Goal: Task Accomplishment & Management: Use online tool/utility

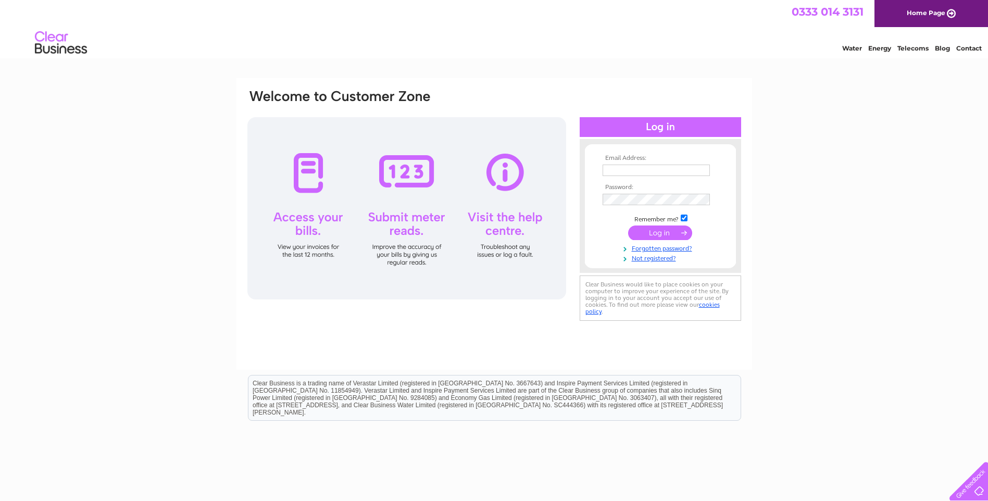
type input "[EMAIL_ADDRESS][DOMAIN_NAME]"
click at [654, 230] on input "submit" at bounding box center [660, 232] width 64 height 15
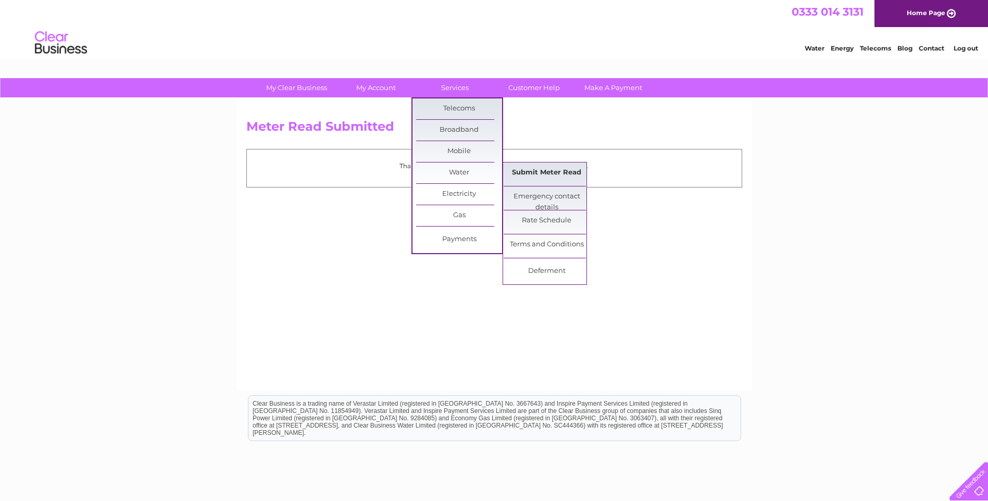
click at [541, 173] on link "Submit Meter Read" at bounding box center [546, 172] width 86 height 21
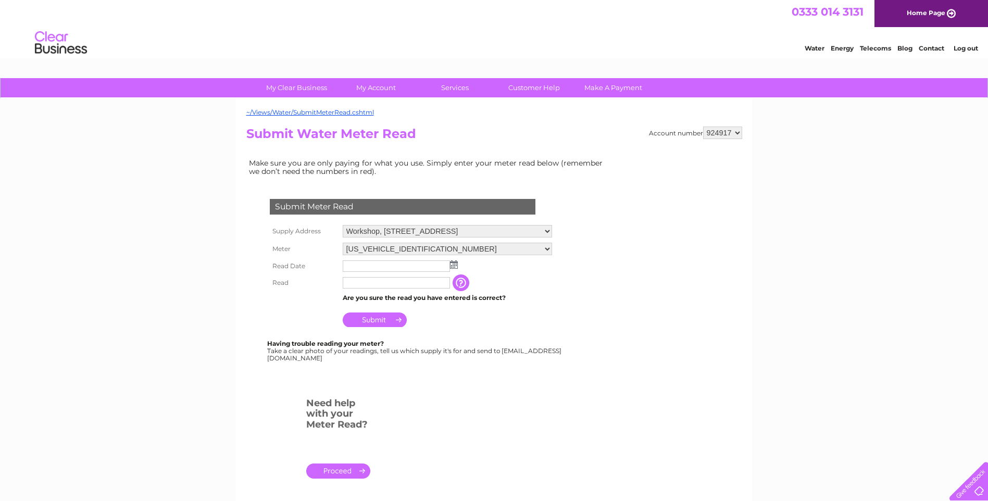
click at [452, 266] on img at bounding box center [454, 264] width 8 height 8
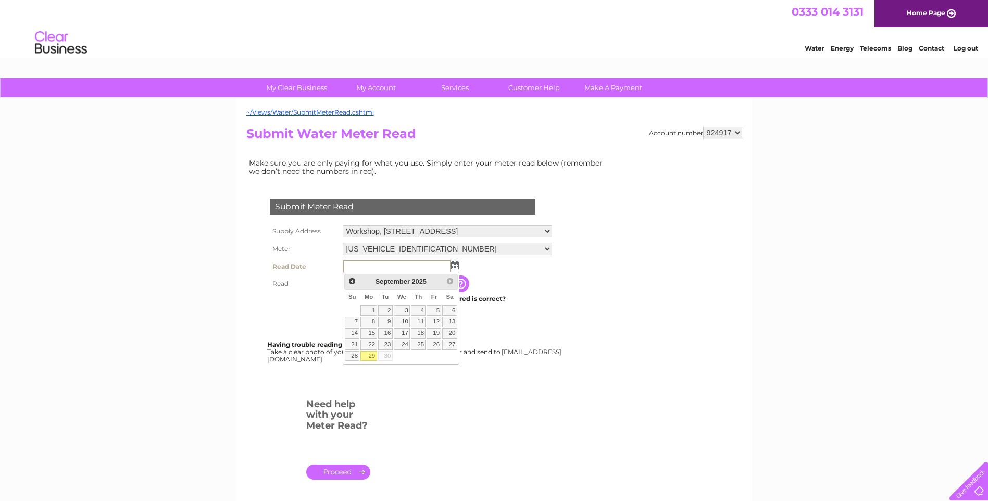
click at [372, 355] on link "29" at bounding box center [368, 356] width 16 height 10
type input "[DATE]"
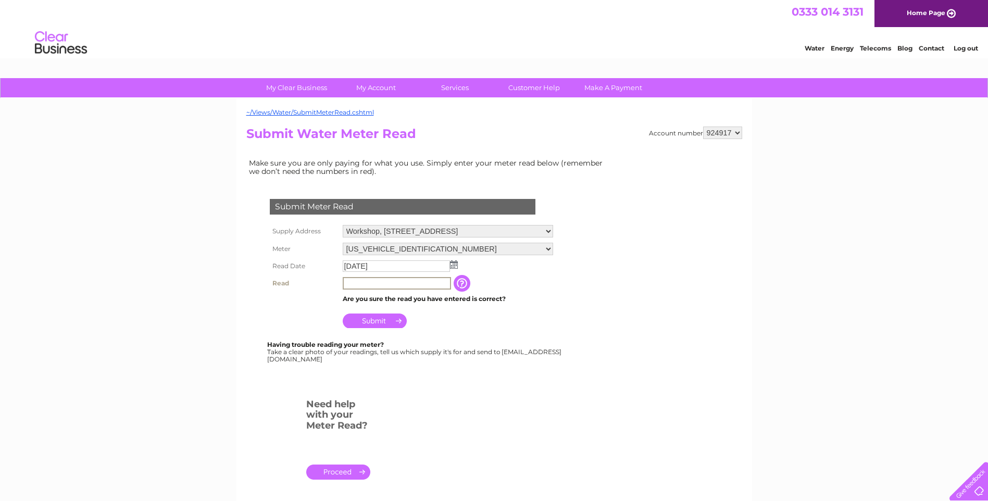
click at [355, 279] on input "text" at bounding box center [397, 283] width 108 height 12
type input "4619"
click at [376, 318] on input "Submit" at bounding box center [375, 319] width 64 height 15
